Goal: Information Seeking & Learning: Learn about a topic

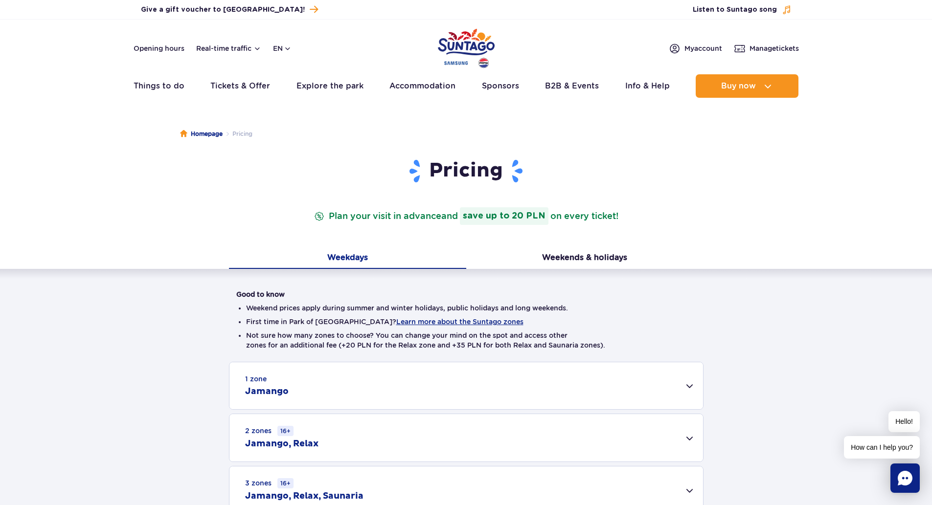
click at [465, 46] on img "Park of Poland" at bounding box center [466, 48] width 57 height 45
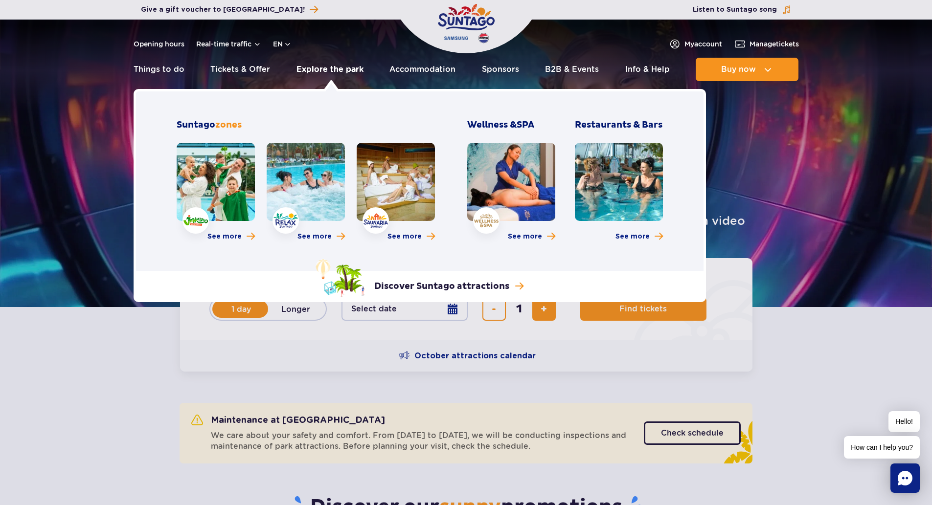
click at [322, 71] on link "Explore the park" at bounding box center [330, 69] width 67 height 23
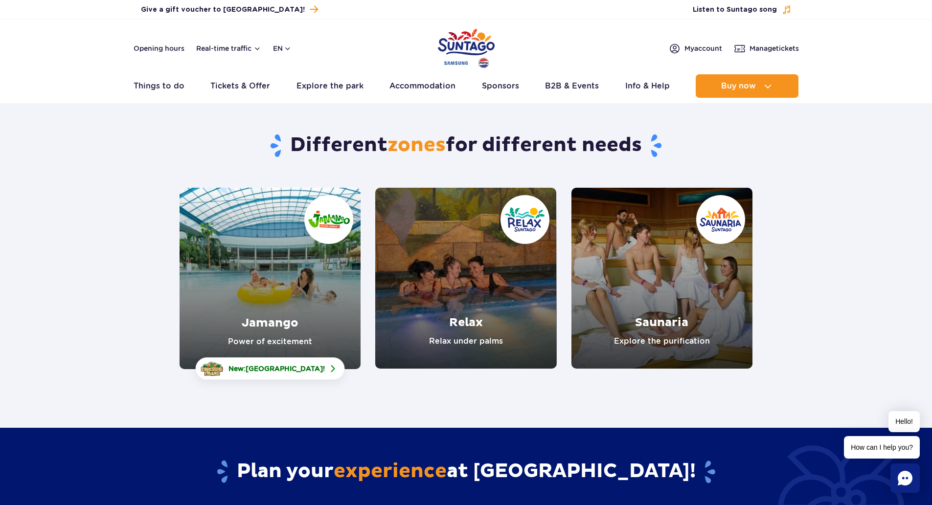
click at [264, 268] on link "Jamango" at bounding box center [270, 279] width 181 height 182
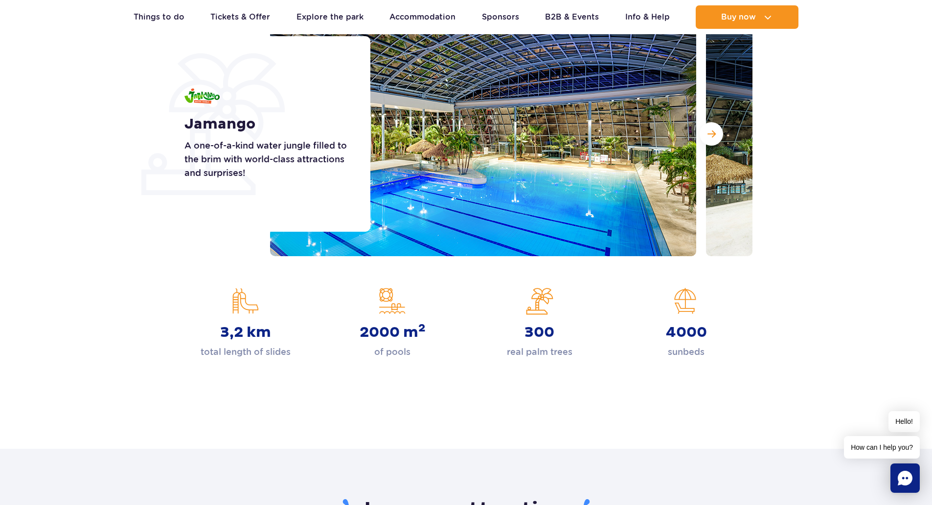
scroll to position [98, 0]
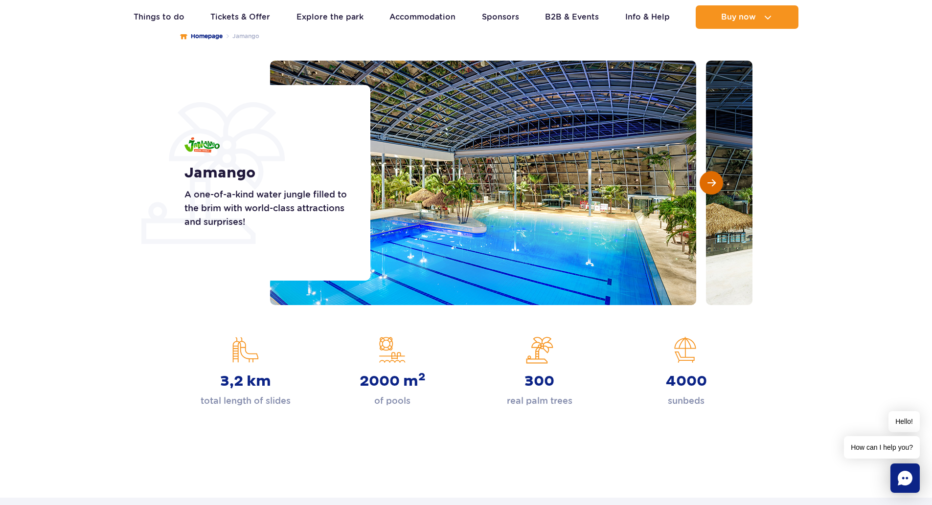
click at [713, 182] on span "Next slide" at bounding box center [712, 183] width 8 height 9
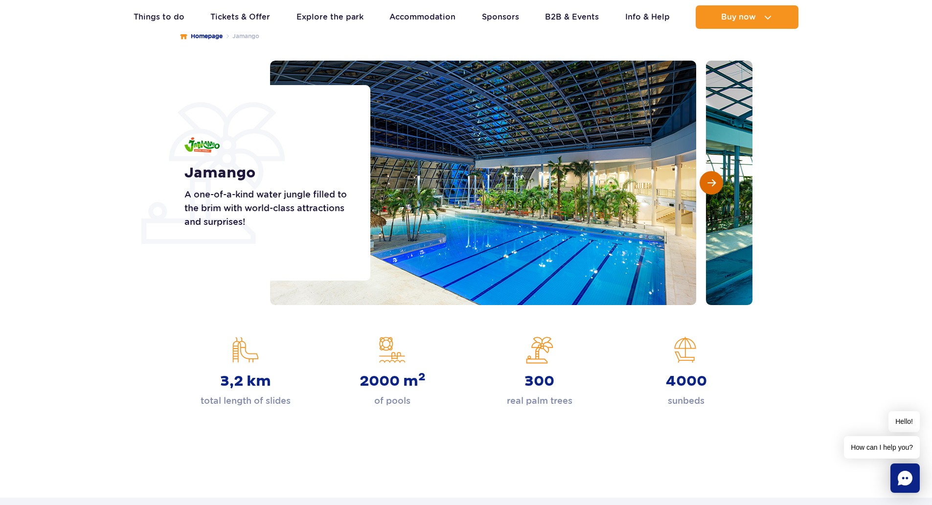
click at [713, 182] on span "Next slide" at bounding box center [712, 183] width 8 height 9
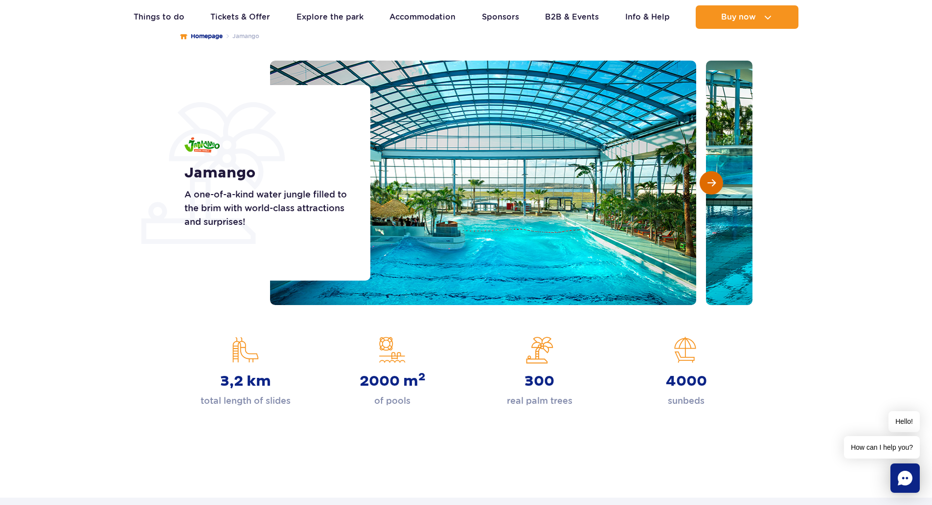
scroll to position [0, 0]
click at [713, 182] on span "Next slide" at bounding box center [712, 183] width 8 height 9
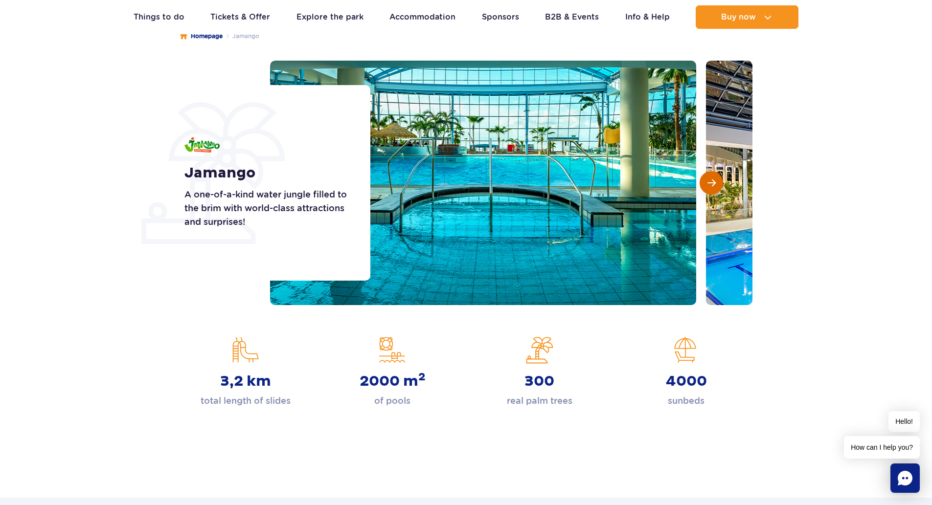
click at [713, 182] on span "Next slide" at bounding box center [712, 183] width 8 height 9
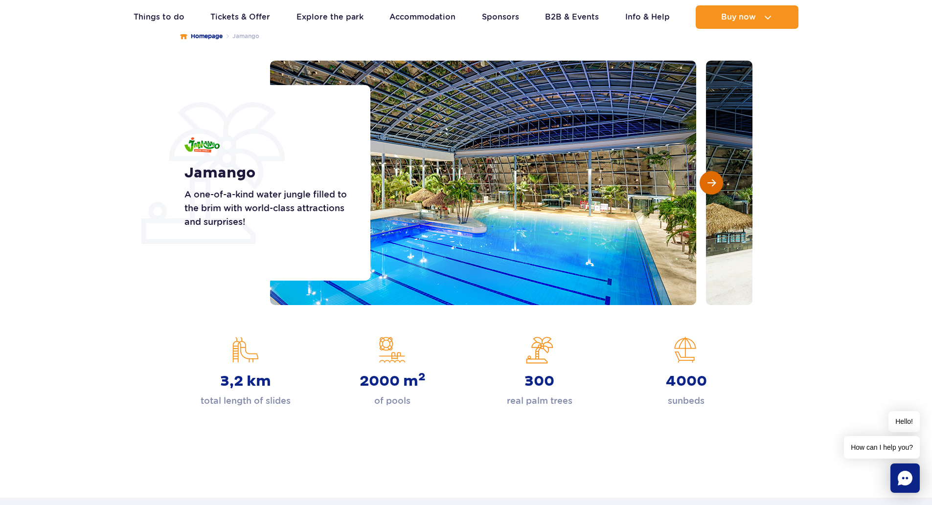
click at [713, 182] on span "Next slide" at bounding box center [712, 183] width 8 height 9
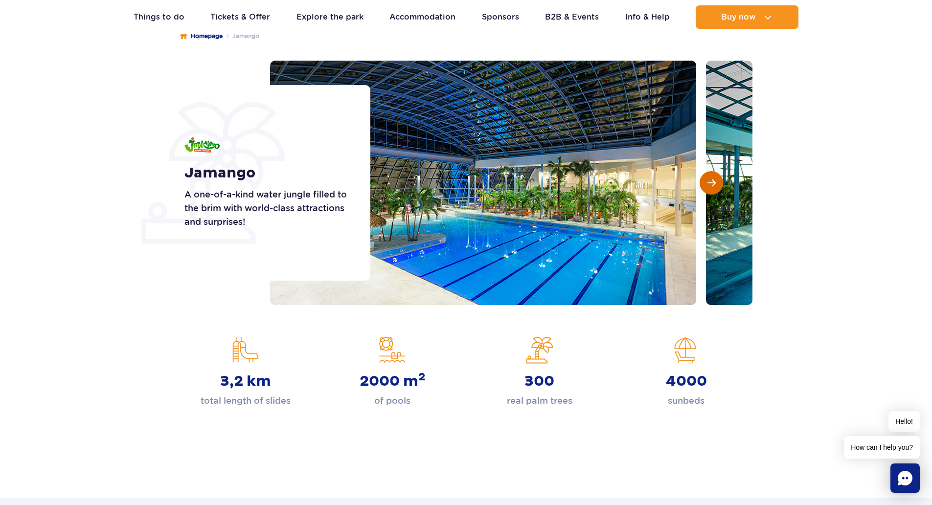
click at [713, 182] on span "Next slide" at bounding box center [712, 183] width 8 height 9
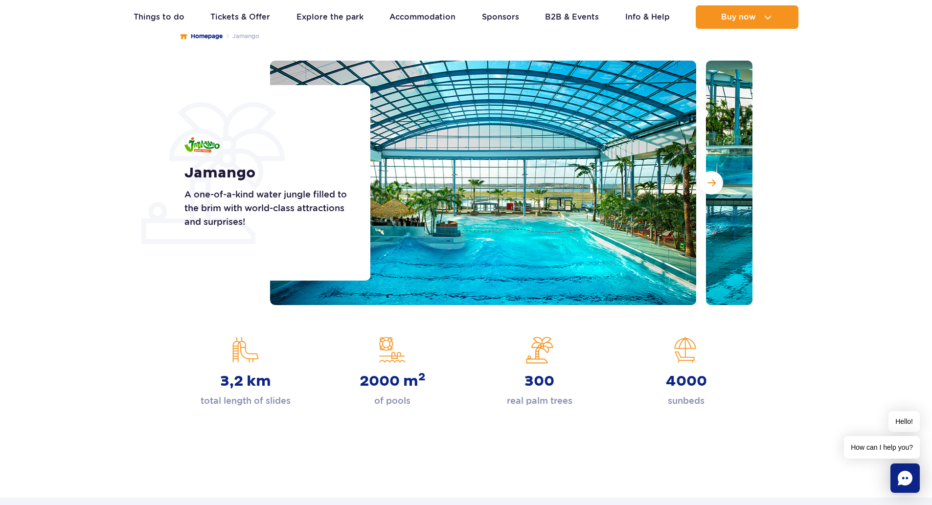
click at [257, 140] on div "Jamango A one-of-a-kind water jungle filled to the brim with world-class attrac…" at bounding box center [271, 183] width 198 height 196
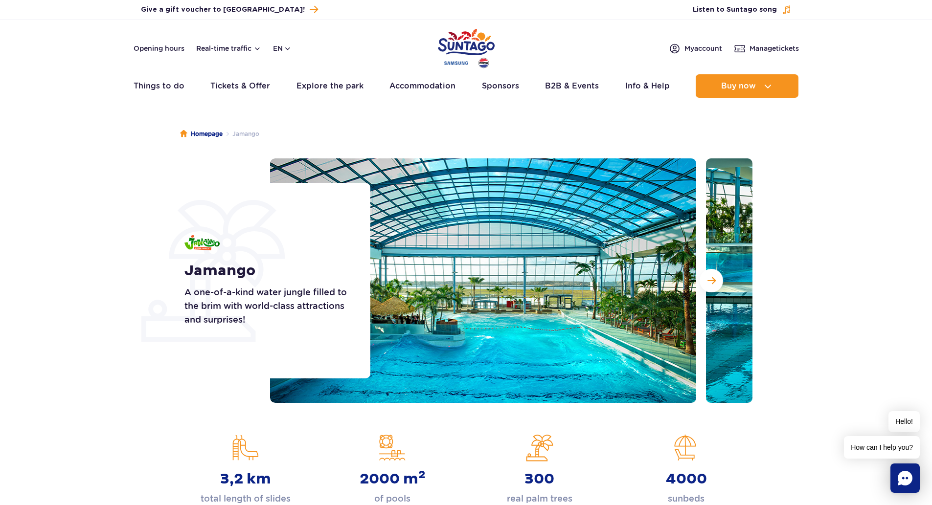
scroll to position [98, 0]
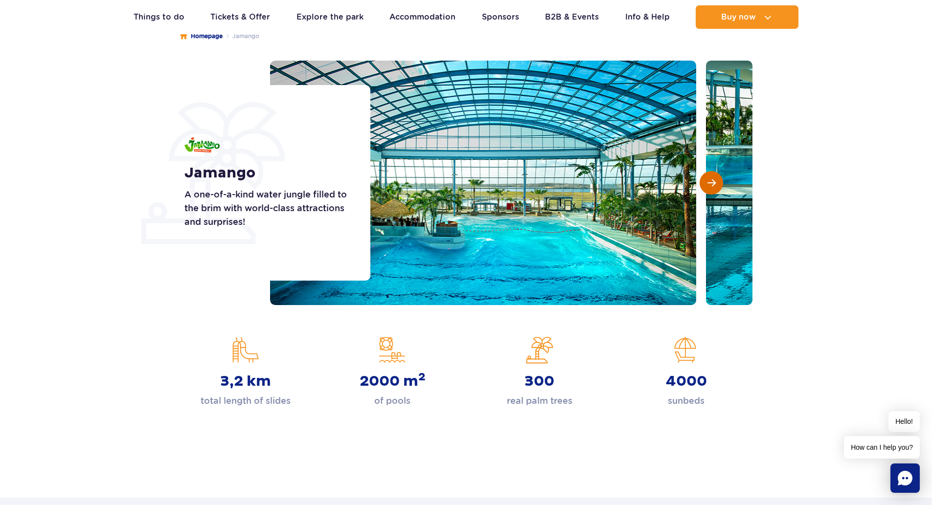
click at [715, 181] on span "Next slide" at bounding box center [712, 183] width 8 height 9
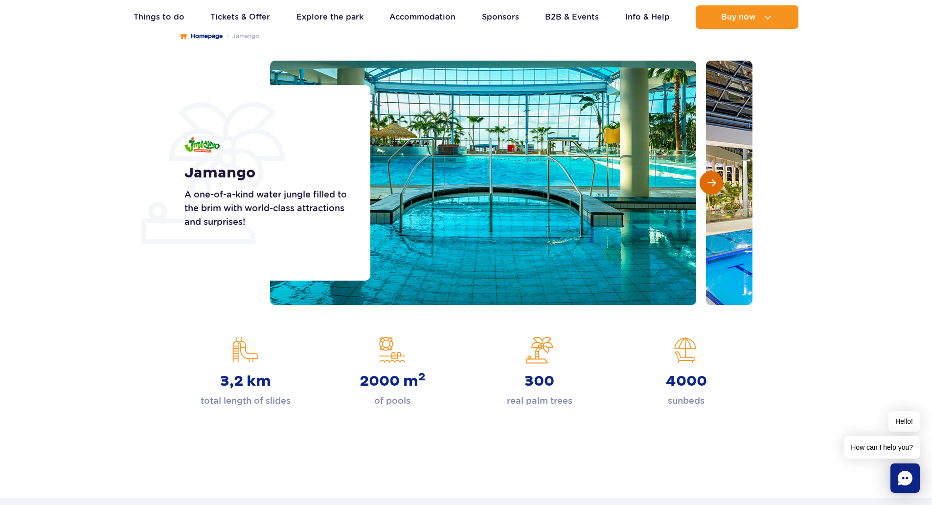
click at [714, 181] on span "Next slide" at bounding box center [712, 183] width 8 height 9
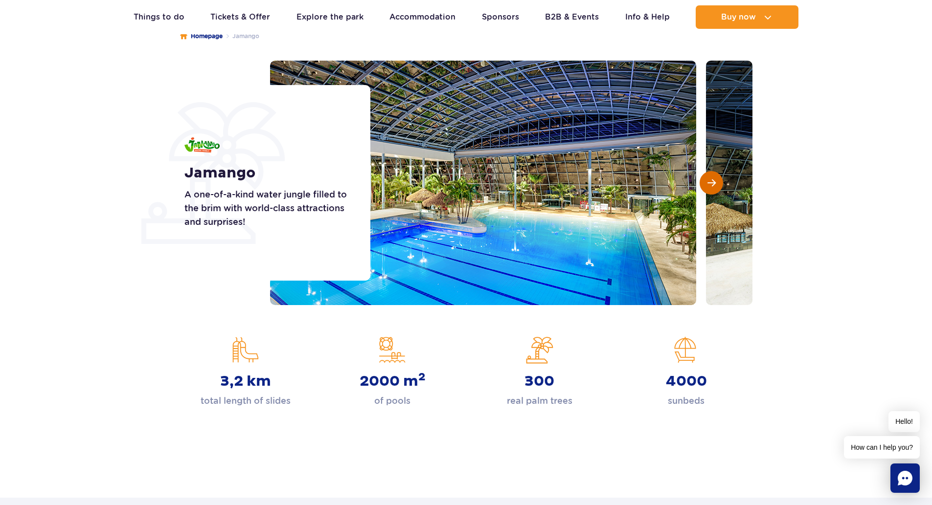
click at [714, 181] on span "Next slide" at bounding box center [712, 183] width 8 height 9
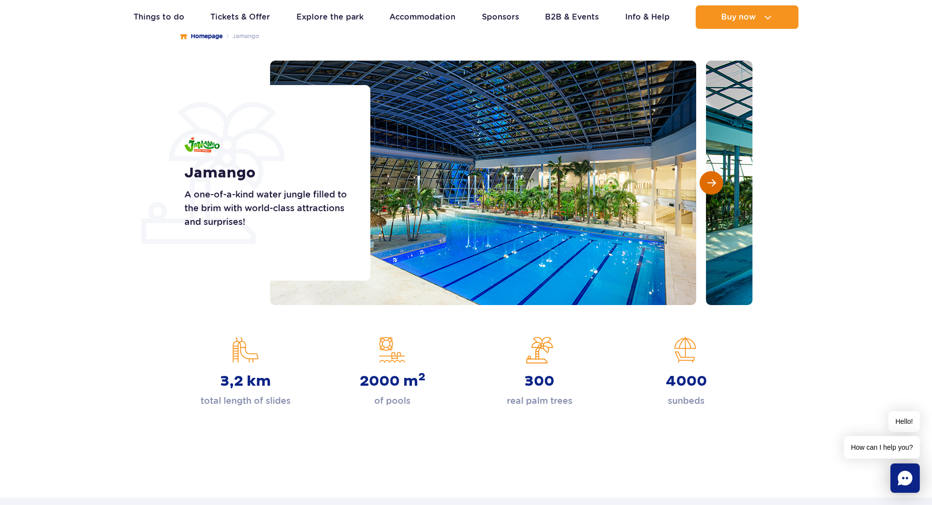
click at [713, 181] on span "Next slide" at bounding box center [712, 183] width 8 height 9
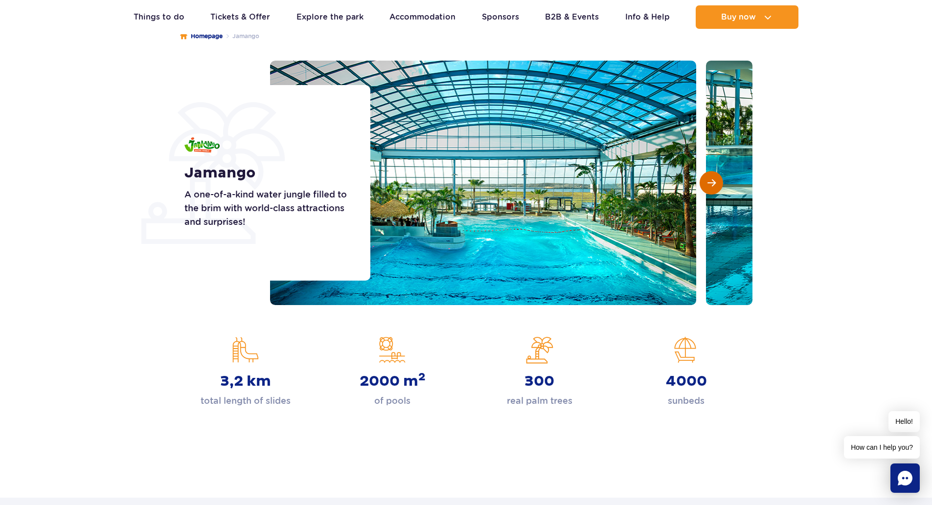
click at [713, 181] on span "Next slide" at bounding box center [712, 183] width 8 height 9
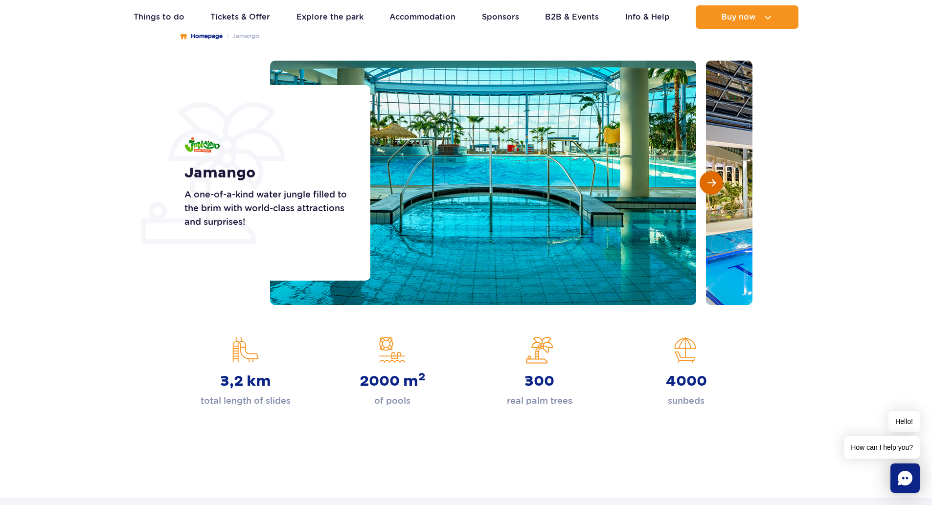
click at [712, 181] on span "Next slide" at bounding box center [712, 183] width 8 height 9
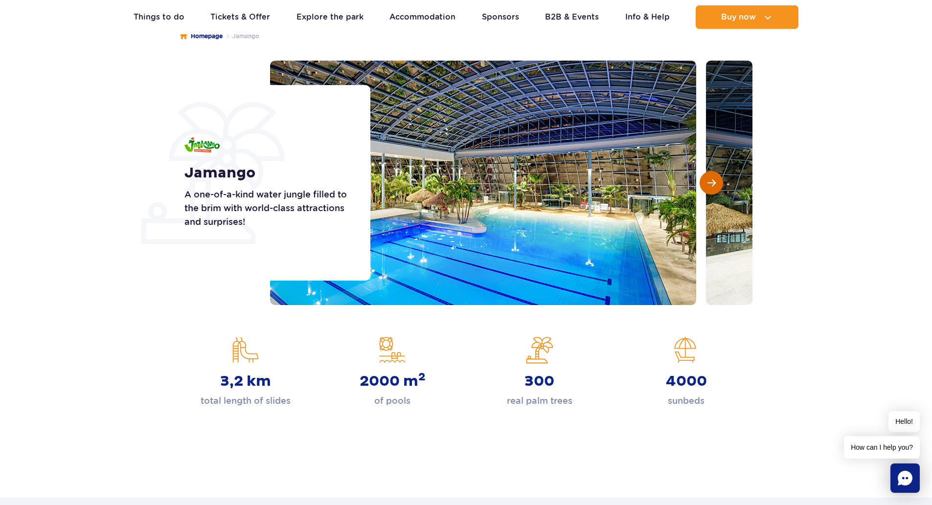
click at [711, 181] on span "Next slide" at bounding box center [712, 183] width 8 height 9
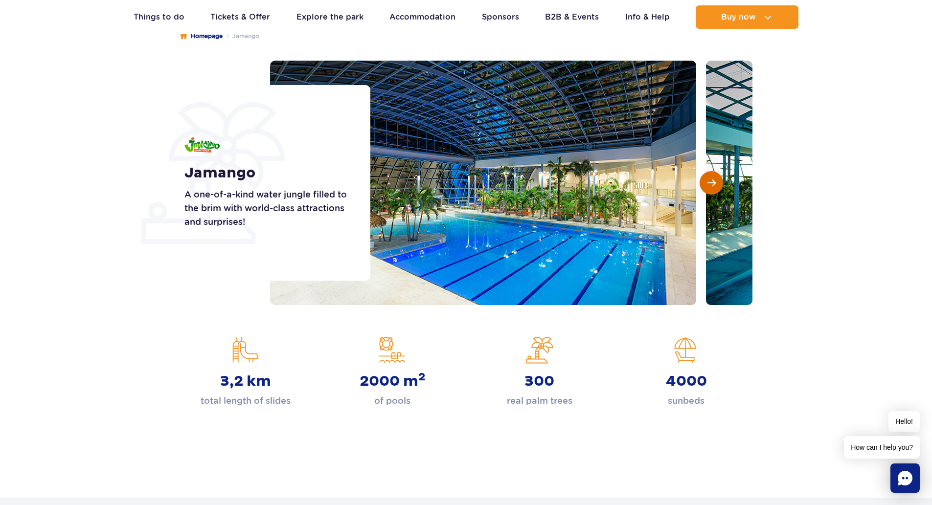
click at [711, 181] on span "Next slide" at bounding box center [712, 183] width 8 height 9
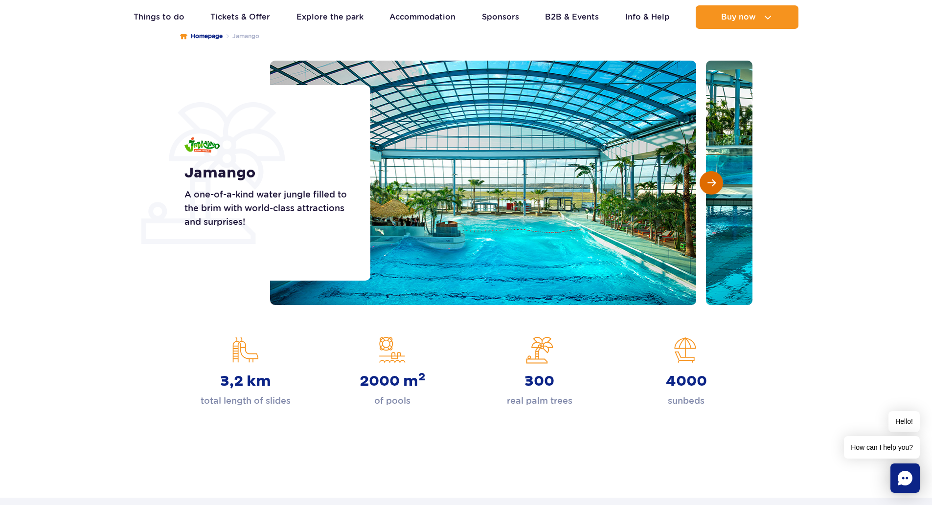
click at [711, 181] on span "Next slide" at bounding box center [712, 183] width 8 height 9
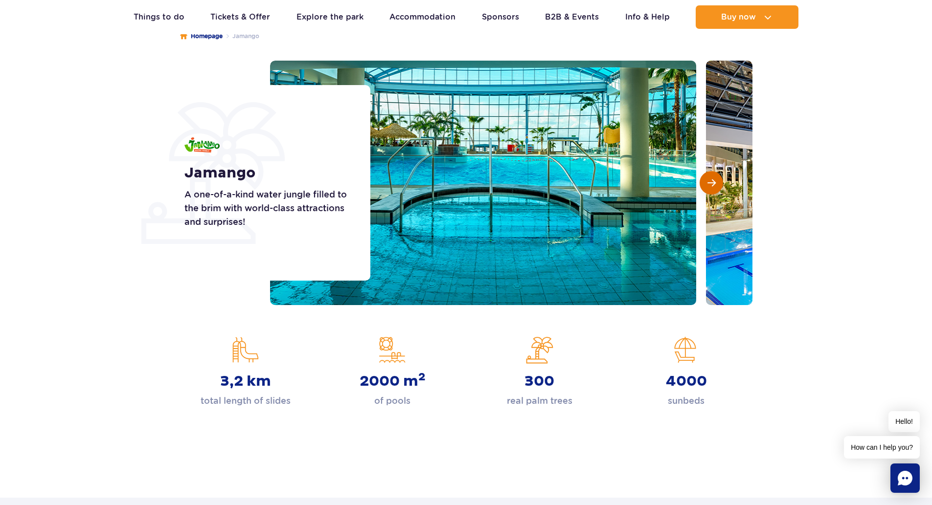
click at [711, 181] on span "Next slide" at bounding box center [712, 183] width 8 height 9
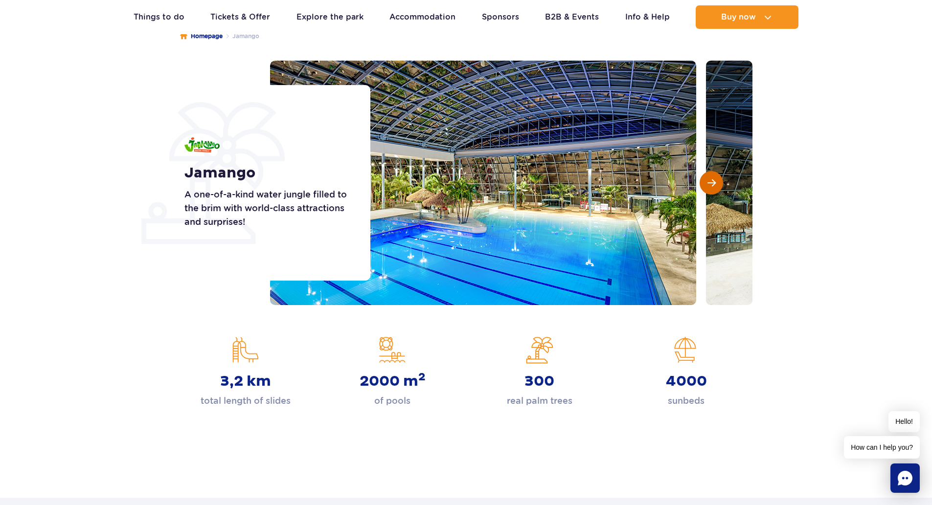
click at [711, 181] on span "Next slide" at bounding box center [712, 183] width 8 height 9
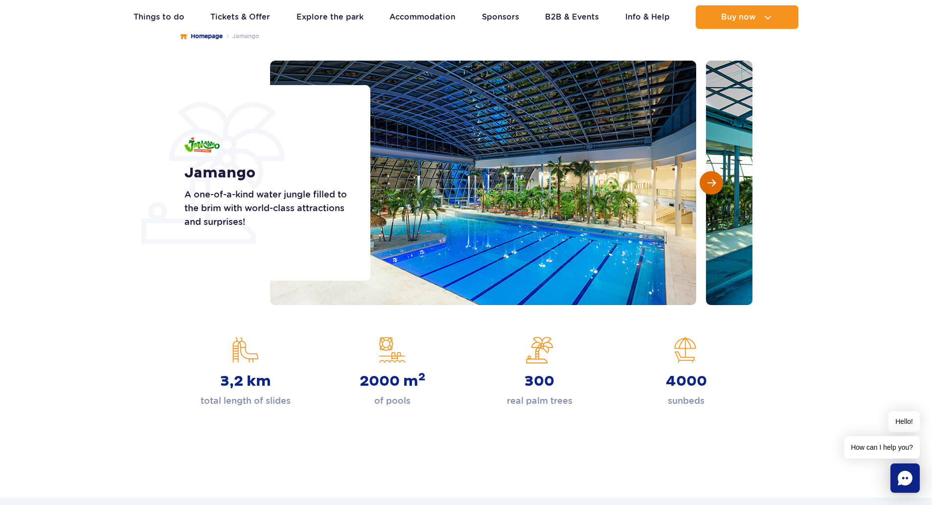
click at [711, 181] on span "Next slide" at bounding box center [712, 183] width 8 height 9
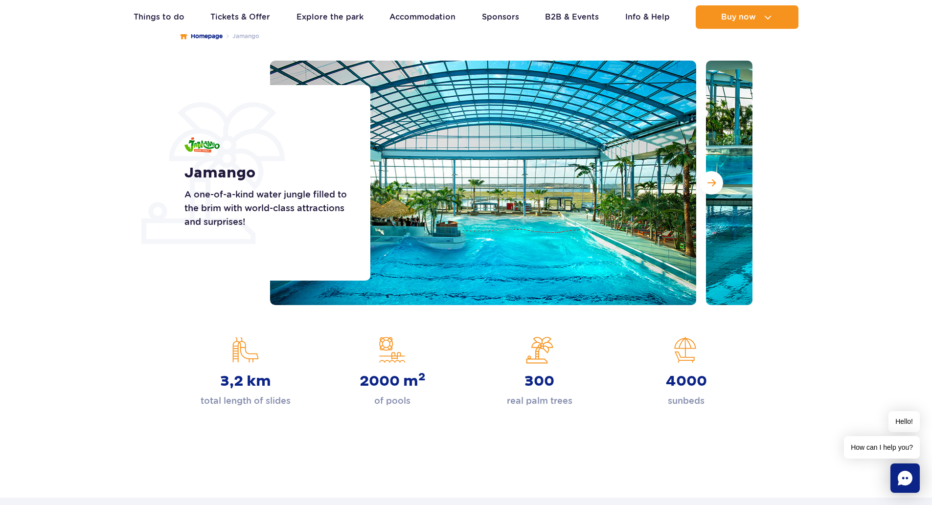
scroll to position [0, 0]
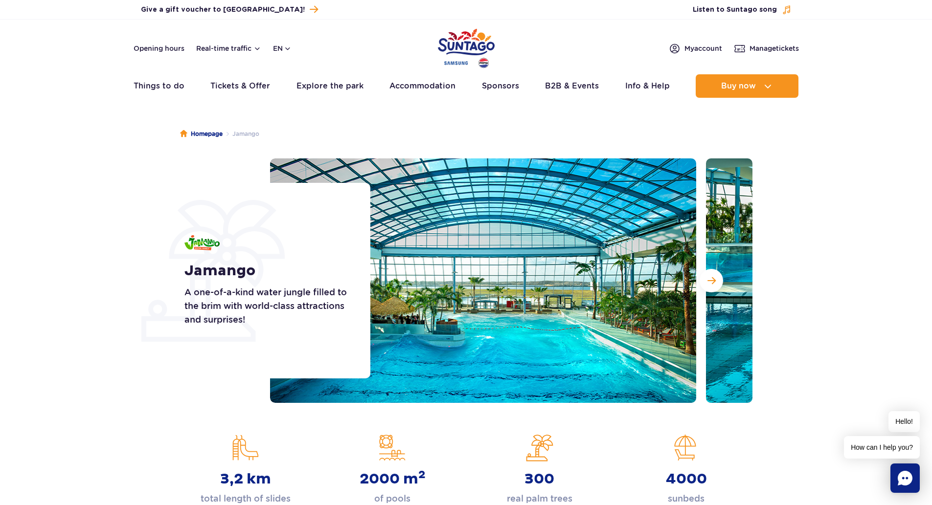
click at [466, 47] on img "Park of Poland" at bounding box center [466, 48] width 57 height 45
